Goal: Information Seeking & Learning: Learn about a topic

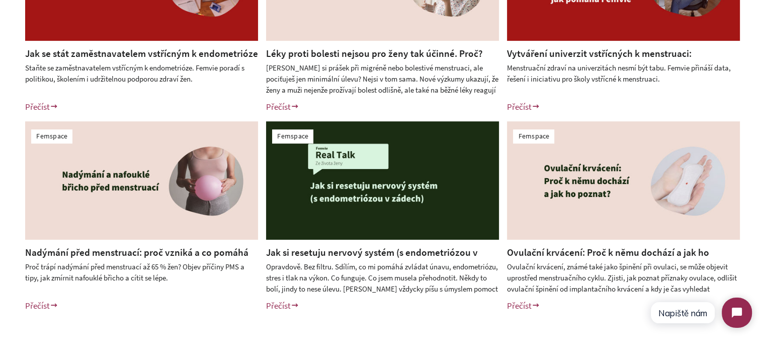
click at [184, 250] on link "Nadýmání před menstruací: proč vzniká a co pomáhá při PMS" at bounding box center [136, 259] width 223 height 26
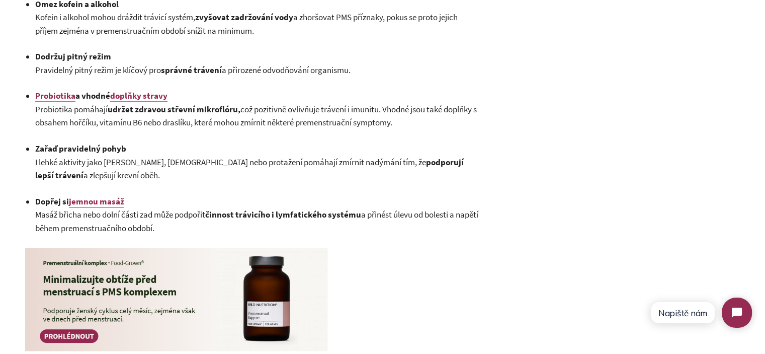
scroll to position [1142, 0]
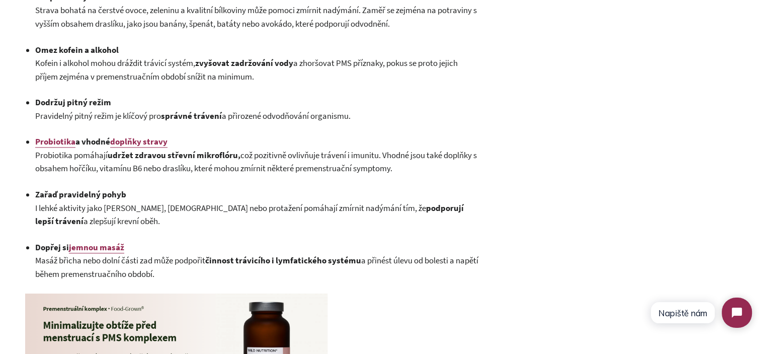
click at [183, 276] on span "Masáž břicha nebo dolní části zad může podpořit činnost trávicího i lymfatickéh…" at bounding box center [256, 267] width 443 height 25
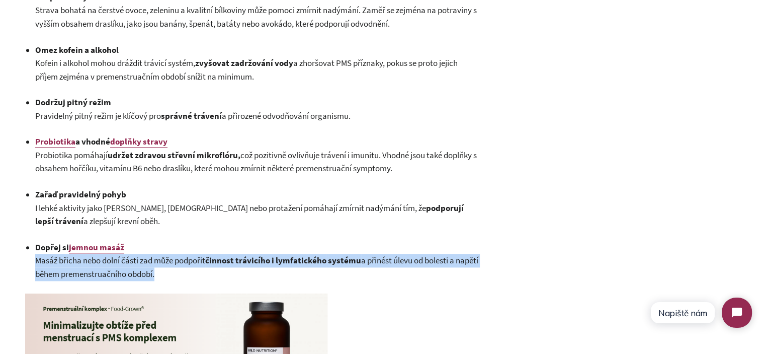
click at [183, 276] on span "Masáž břicha nebo dolní části zad může podpořit činnost trávicího i lymfatickéh…" at bounding box center [256, 267] width 443 height 25
click at [228, 266] on strong "činnost trávicího i lymfatického" at bounding box center [265, 260] width 121 height 11
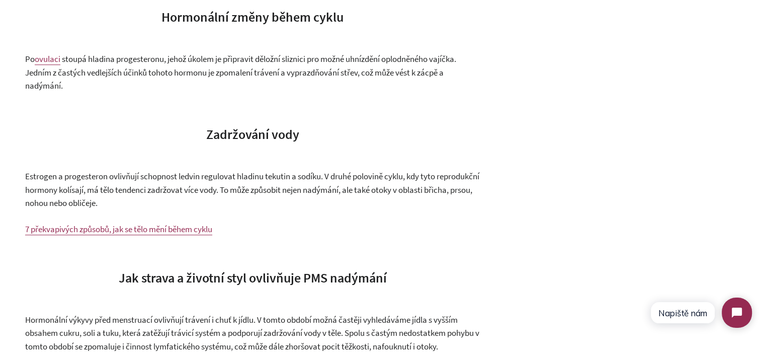
scroll to position [0, 0]
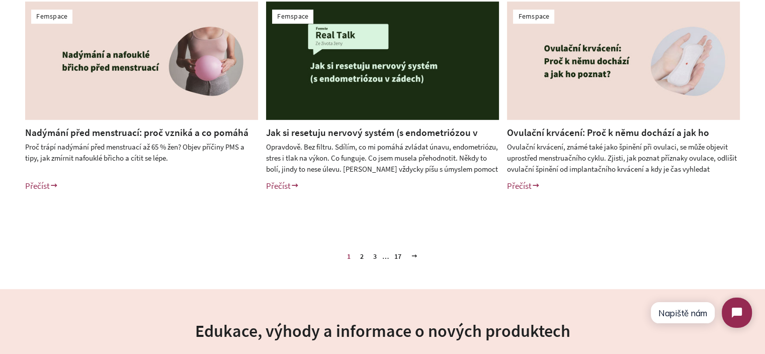
scroll to position [503, 0]
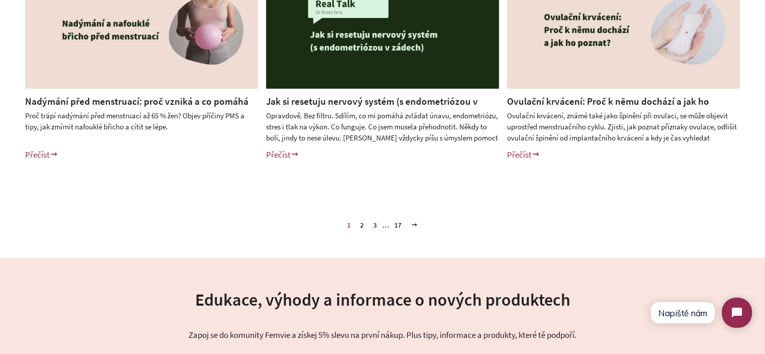
click at [361, 225] on link "2" at bounding box center [362, 224] width 12 height 15
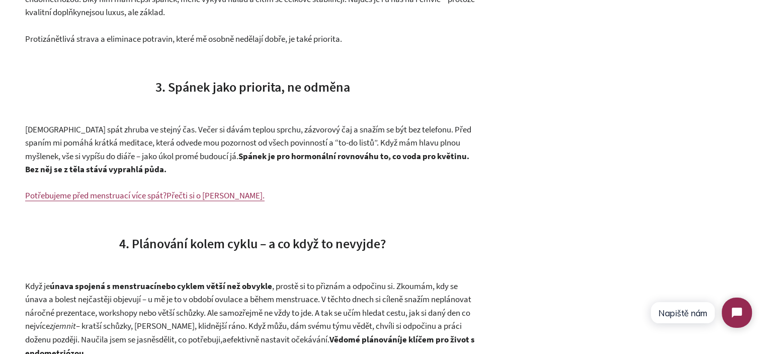
scroll to position [1892, 0]
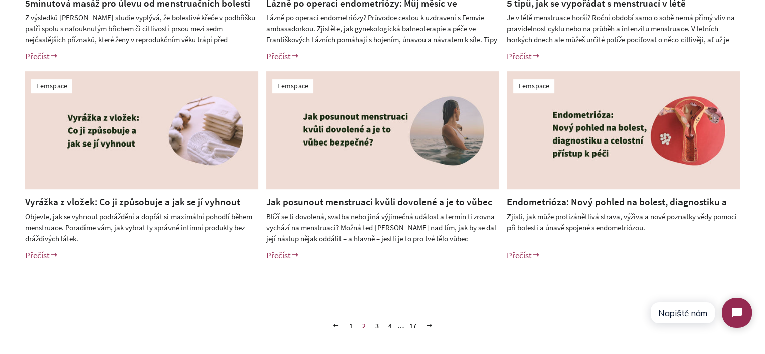
scroll to position [252, 0]
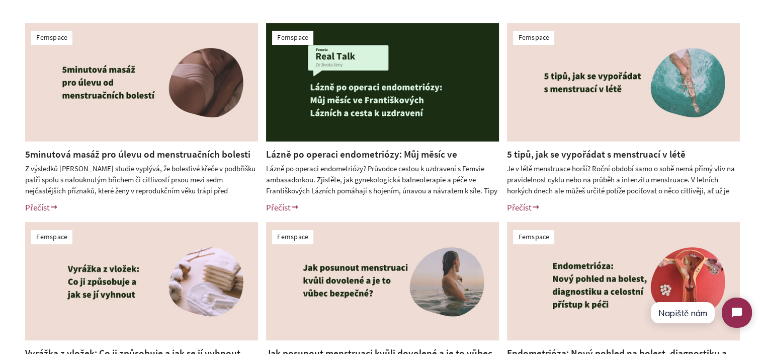
click at [169, 132] on img at bounding box center [141, 82] width 233 height 118
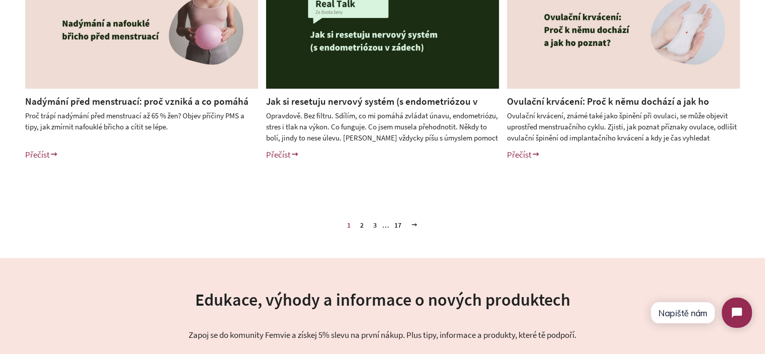
click at [411, 237] on div "Femspace Blog o všech aspektech ženského cyklu. Nejnovější vědecké poznatky, in…" at bounding box center [382, 7] width 765 height 929
click at [362, 226] on link "2" at bounding box center [362, 224] width 12 height 15
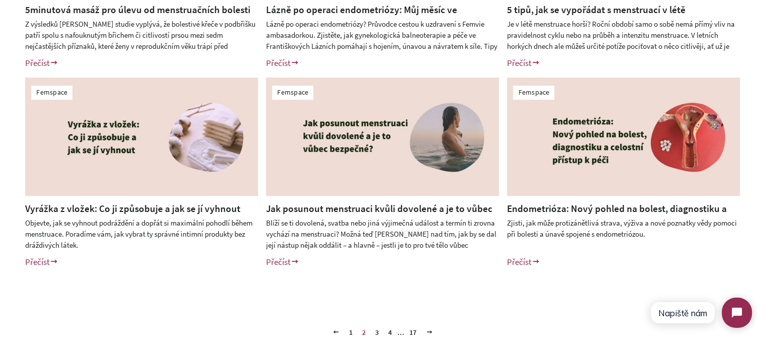
scroll to position [402, 0]
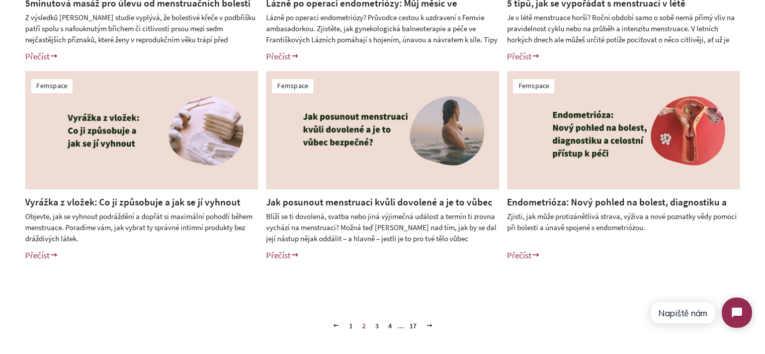
click at [377, 327] on link "3" at bounding box center [377, 325] width 12 height 15
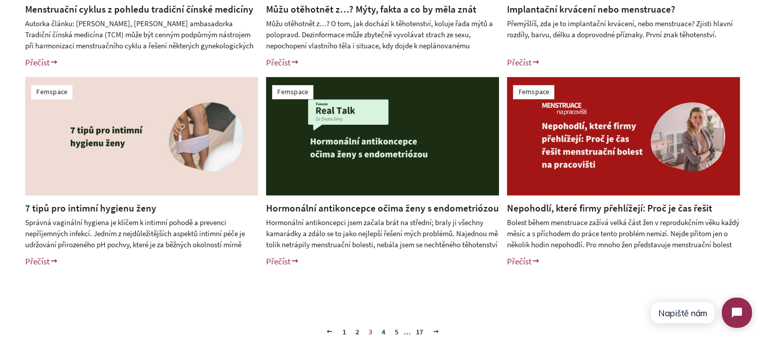
scroll to position [402, 0]
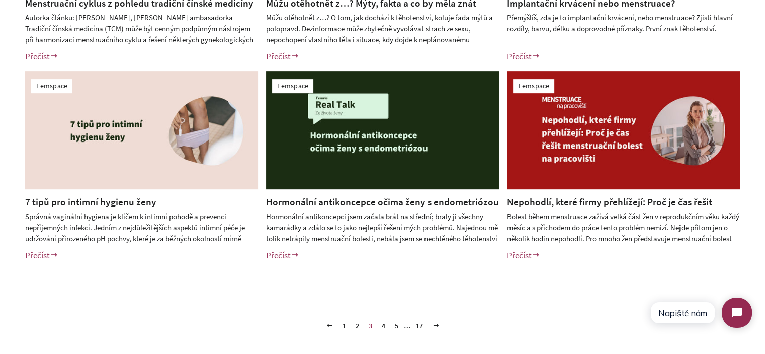
click at [382, 324] on link "4" at bounding box center [384, 325] width 12 height 15
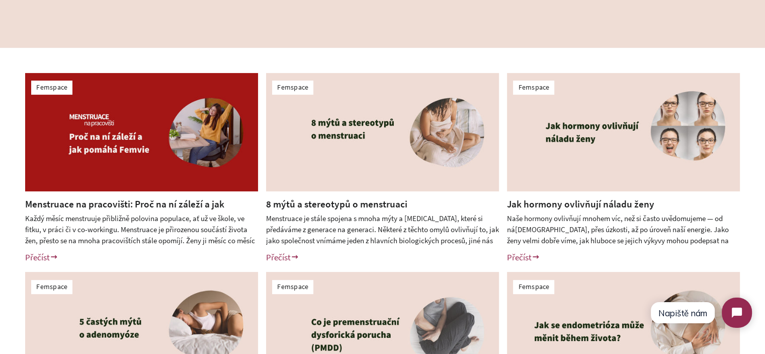
scroll to position [201, 0]
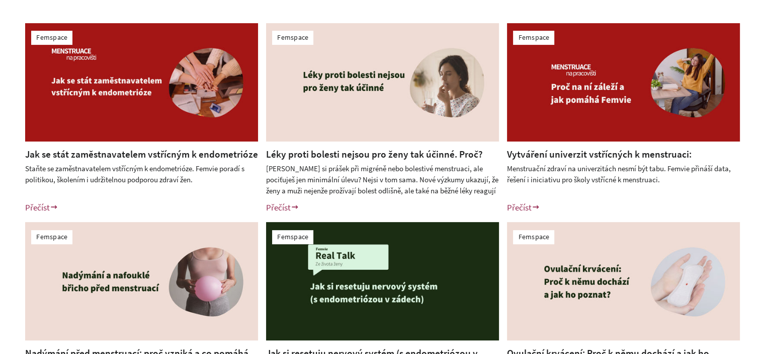
click at [0, 150] on div "Femspace Jak se stát zaměstnavatelem vstřícným k endometrióze Staňte se zaměstn…" at bounding box center [382, 218] width 765 height 440
click at [195, 156] on link "Jak se stát zaměstnavatelem vstřícným k endometrióze" at bounding box center [141, 154] width 233 height 12
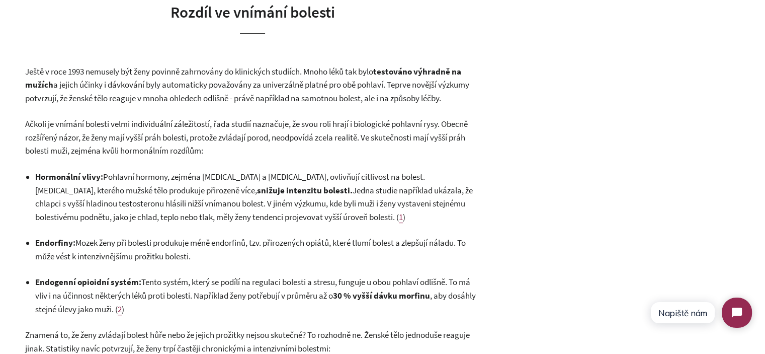
scroll to position [453, 0]
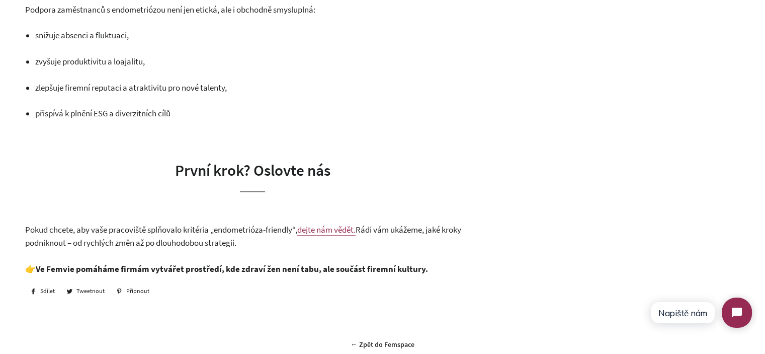
scroll to position [1107, 0]
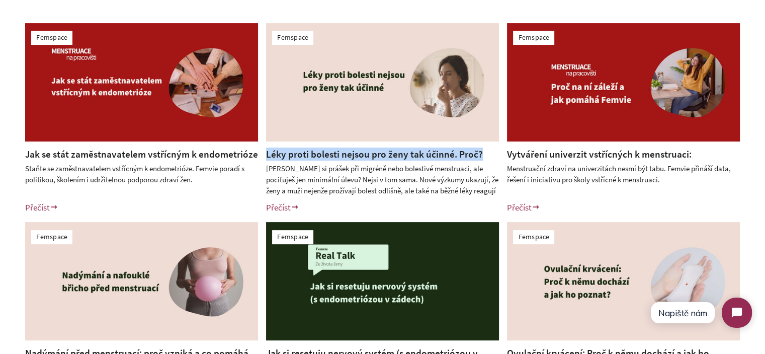
drag, startPoint x: 487, startPoint y: 153, endPoint x: 266, endPoint y: 157, distance: 221.4
click at [266, 157] on div "Léky proti bolesti nejsou pro ženy tak účinné. Proč? Bereš si prášek při migrén…" at bounding box center [375, 184] width 248 height 74
copy link "Léky proti bolesti nejsou pro ženy tak účinné. Proč?"
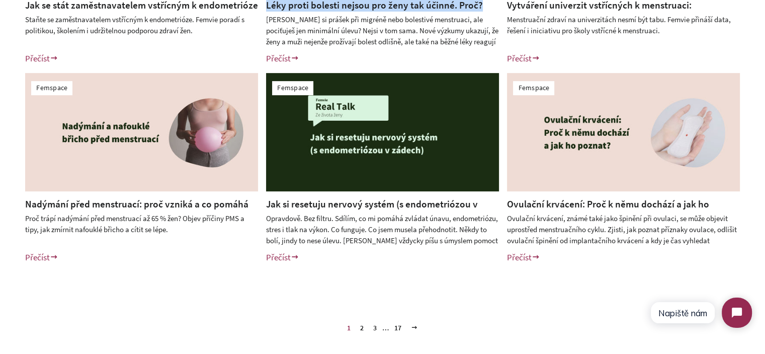
scroll to position [402, 0]
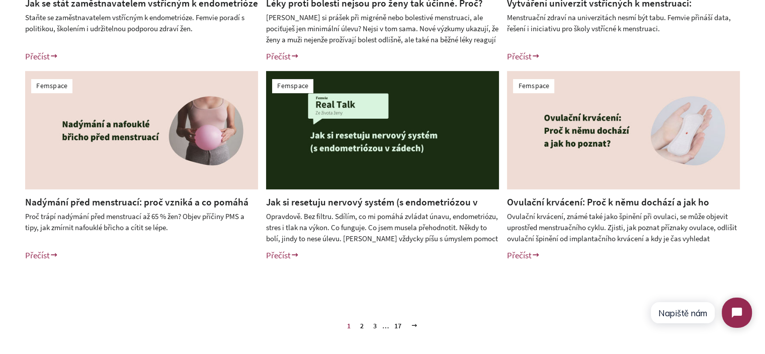
click at [0, 161] on div "Femspace Jak se stát zaměstnavatelem vstřícným k endometrióze Staňte se zaměstn…" at bounding box center [382, 67] width 765 height 440
click at [376, 325] on link "3" at bounding box center [375, 325] width 12 height 15
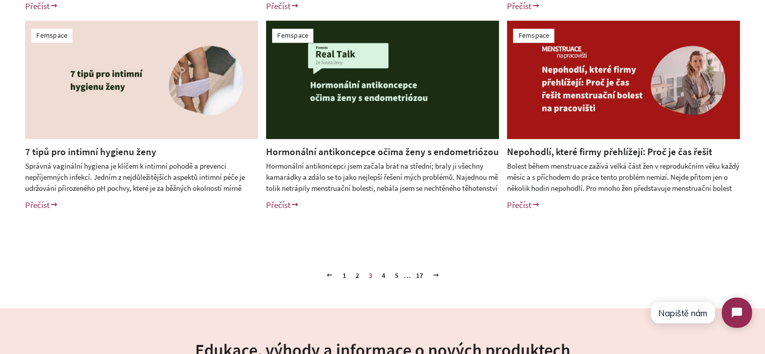
click at [384, 273] on link "4" at bounding box center [384, 275] width 12 height 15
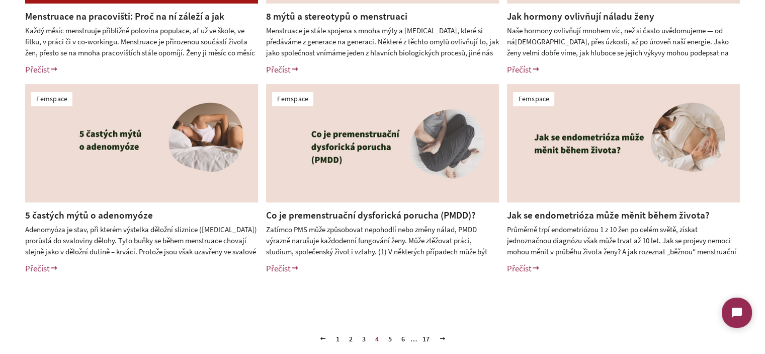
scroll to position [402, 0]
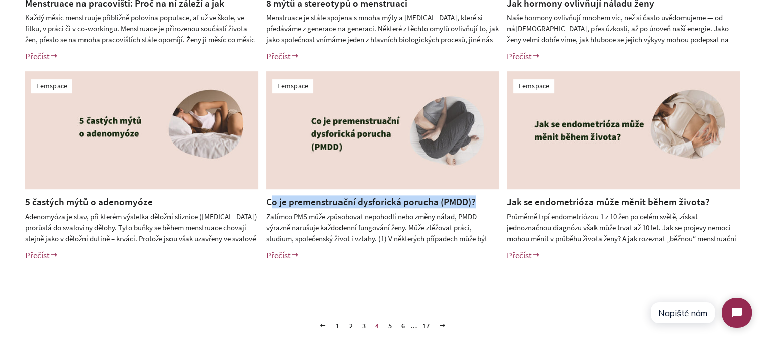
drag, startPoint x: 479, startPoint y: 203, endPoint x: 269, endPoint y: 204, distance: 210.3
click at [269, 204] on h2 "Co je premenstruační dysforická porucha (PMDD)?" at bounding box center [382, 201] width 233 height 13
click at [499, 203] on div "Jak se endometrióza může měnit během života? Průměrně trpí endometriózou 1 z 10…" at bounding box center [616, 232] width 248 height 74
drag, startPoint x: 483, startPoint y: 201, endPoint x: 265, endPoint y: 202, distance: 218.4
click at [265, 202] on div "Co je premenstruační dysforická porucha (PMDD)? Zatímco PMS může způsobovat nep…" at bounding box center [375, 232] width 248 height 74
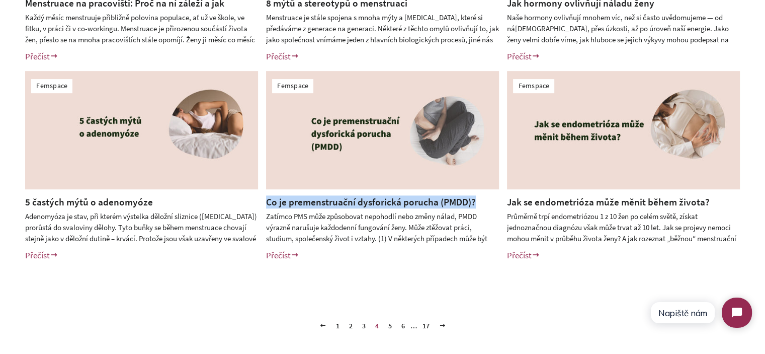
copy link "Co je premenstruační dysforická porucha (PMDD)?"
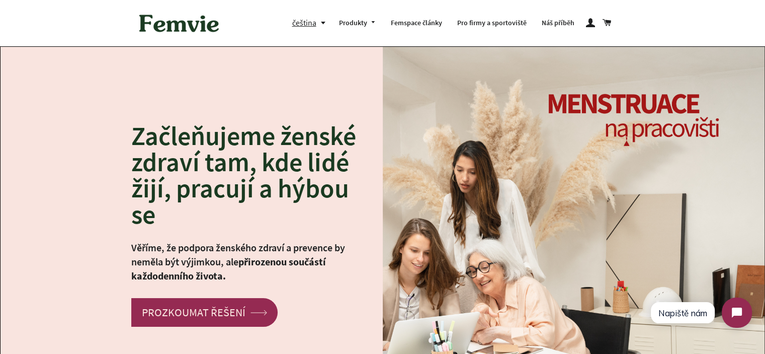
click at [302, 60] on div "Začleňujeme ženské zdraví tam, kde lidé žijí, pracují a hýbou se Věříme, že pod…" at bounding box center [383, 224] width 764 height 355
